Goal: Transaction & Acquisition: Purchase product/service

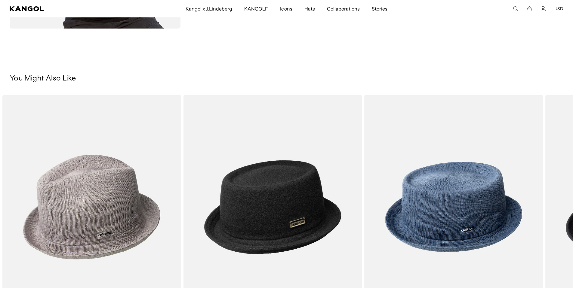
scroll to position [0, 124]
